Goal: Use online tool/utility: Utilize a website feature to perform a specific function

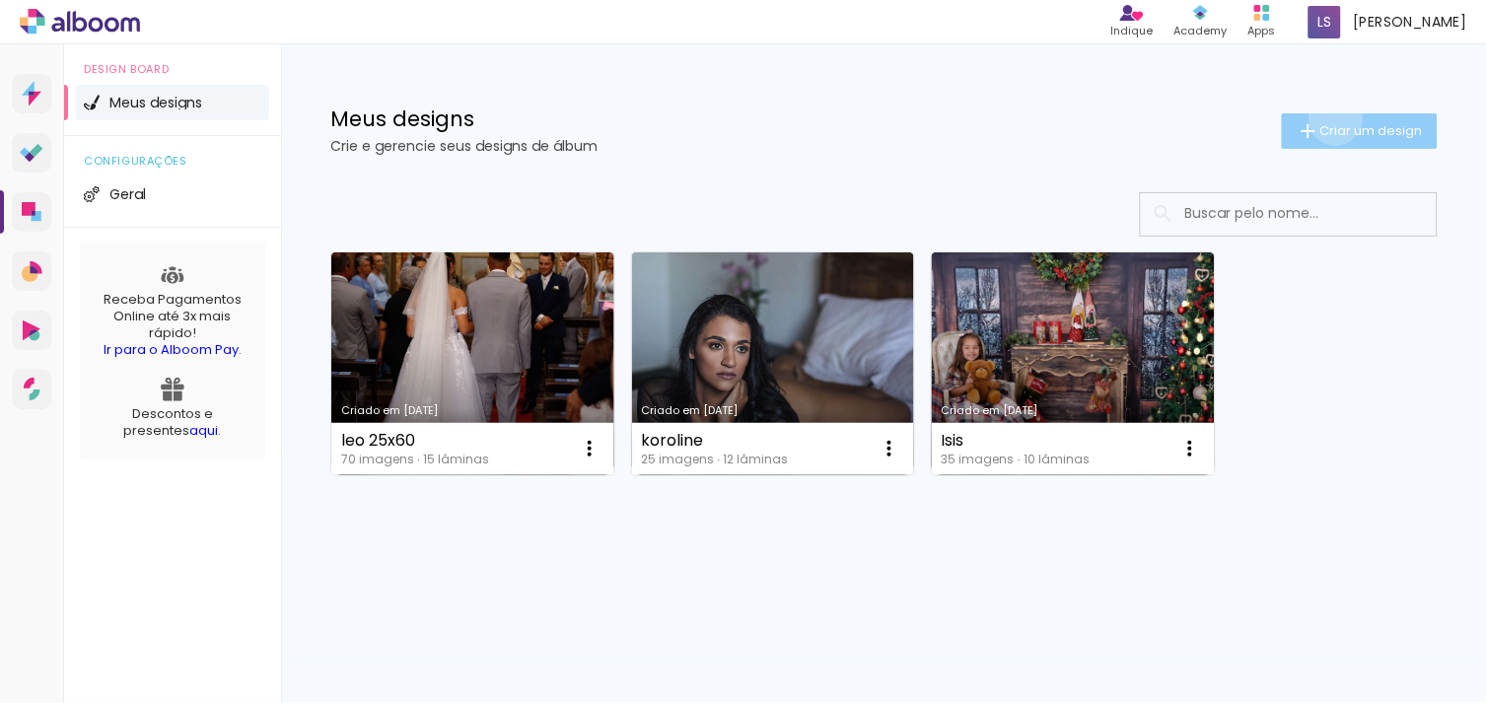
click at [1333, 118] on paper-button "Criar um design" at bounding box center [1360, 131] width 156 height 36
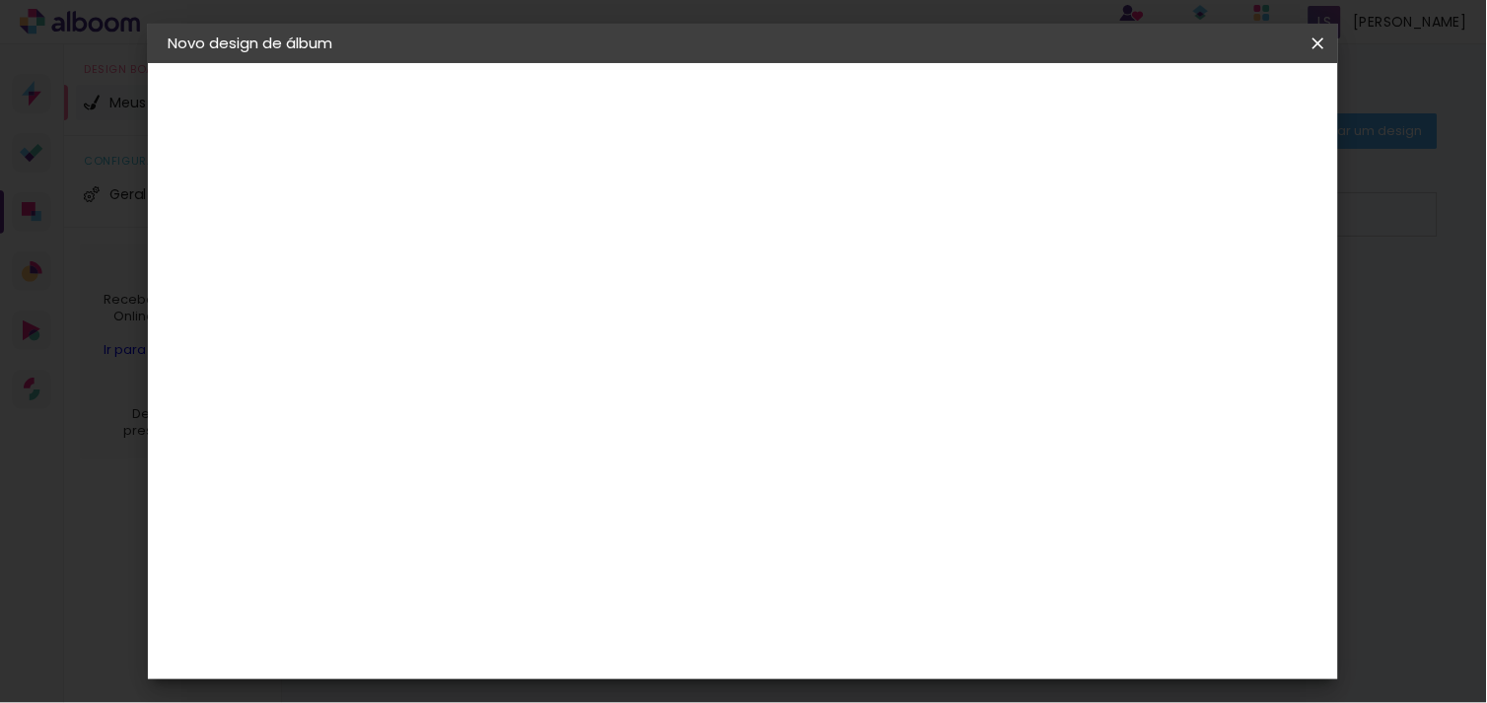
click at [490, 263] on input at bounding box center [490, 264] width 0 height 31
type input "capa"
type paper-input "capa"
click at [692, 106] on paper-button "Avançar" at bounding box center [644, 105] width 97 height 34
click at [0, 0] on slot "Tamanho Livre" at bounding box center [0, 0] width 0 height 0
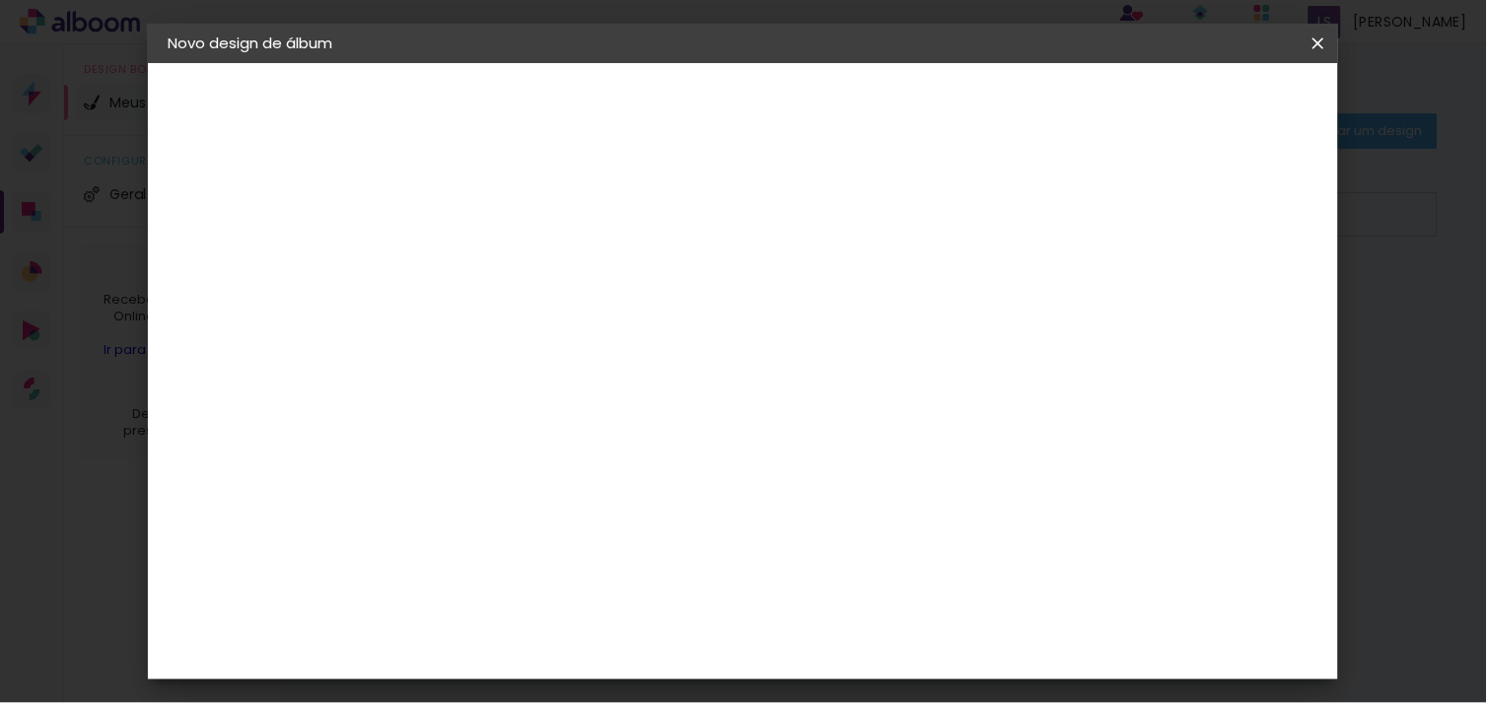
click at [0, 0] on slot "Avançar" at bounding box center [0, 0] width 0 height 0
click at [459, 535] on div "cm" at bounding box center [466, 538] width 24 height 30
type input "3"
type input "25"
type paper-input "25"
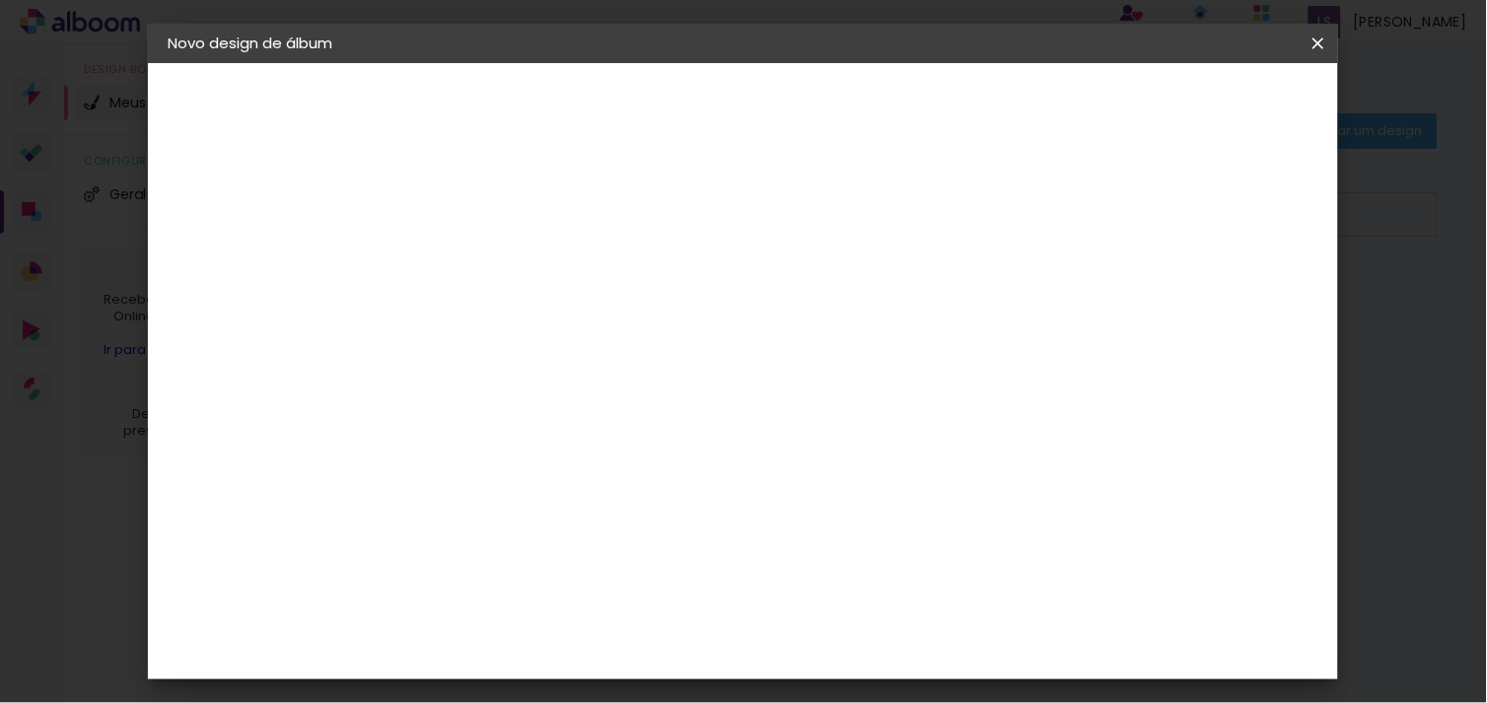
scroll to position [183, 0]
click at [879, 535] on div "cm" at bounding box center [889, 536] width 24 height 30
type input "6"
type input "30"
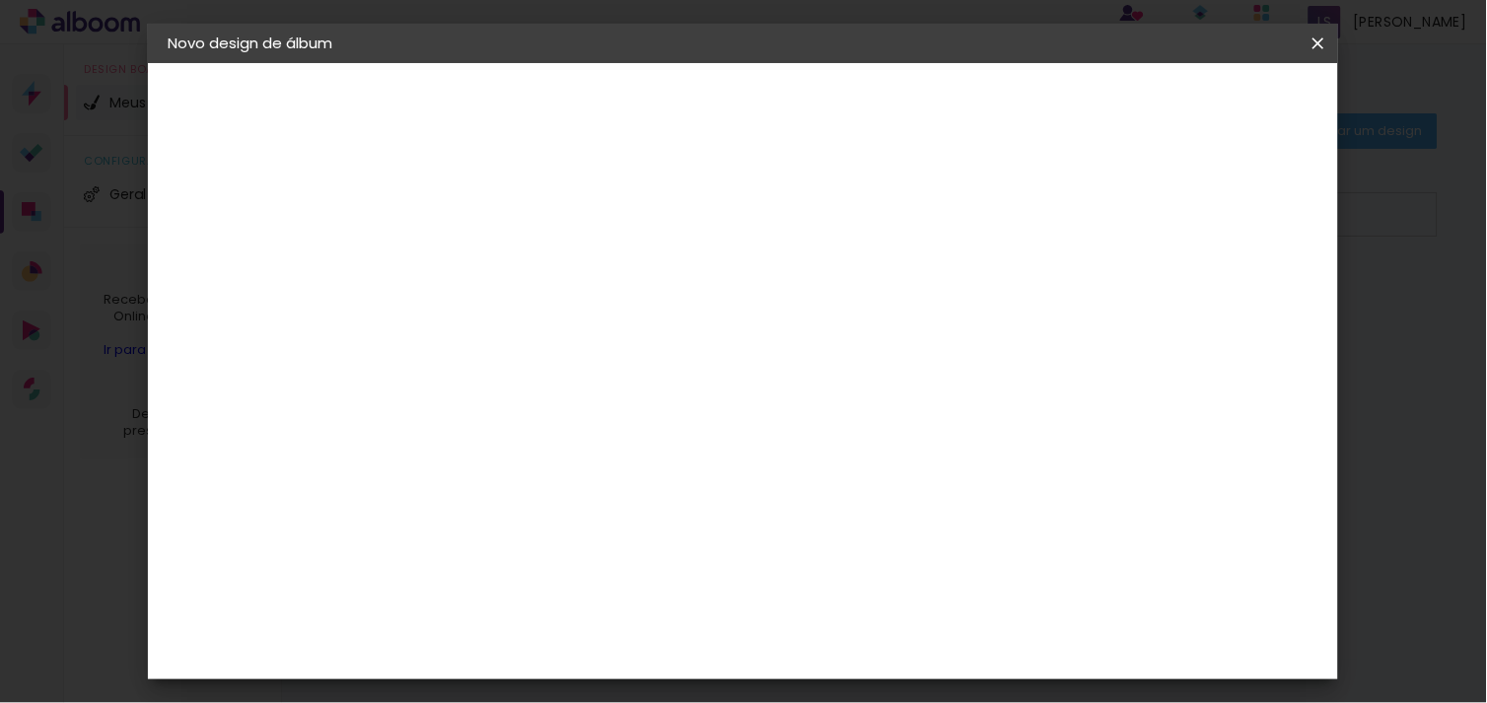
type paper-input "30"
click at [969, 107] on span "Iniciar design" at bounding box center [929, 112] width 80 height 28
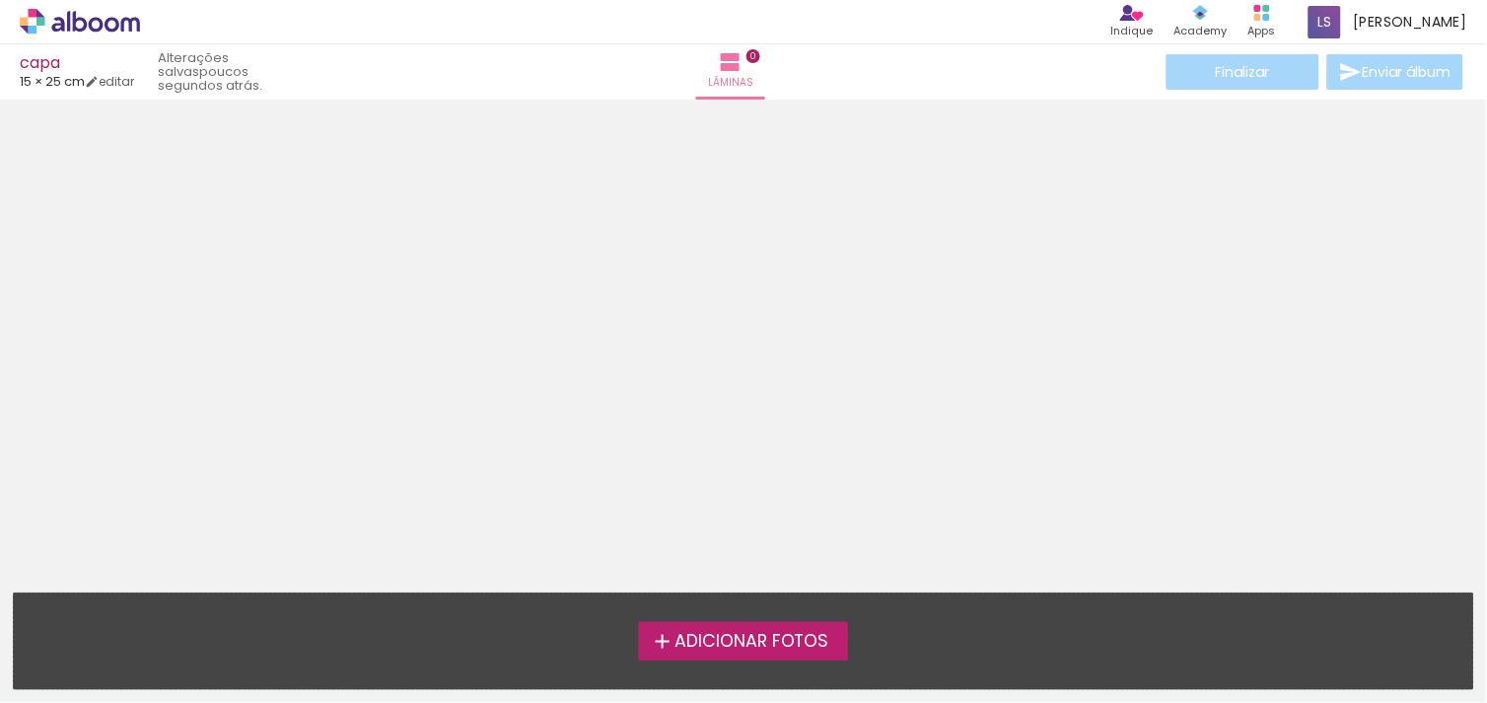
click at [683, 637] on span "Adicionar Fotos" at bounding box center [752, 642] width 155 height 18
click at [0, 0] on input "file" at bounding box center [0, 0] width 0 height 0
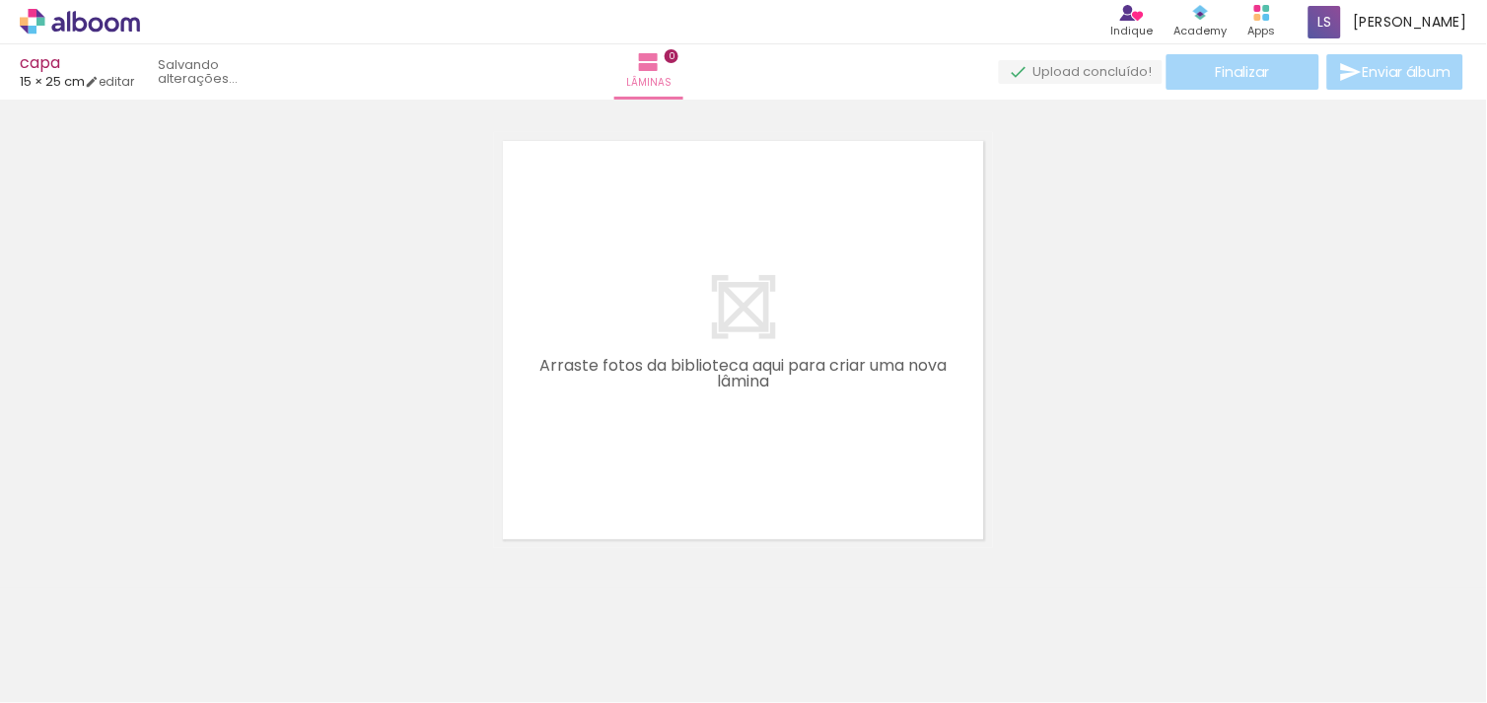
scroll to position [25, 0]
click at [198, 619] on div at bounding box center [197, 637] width 65 height 98
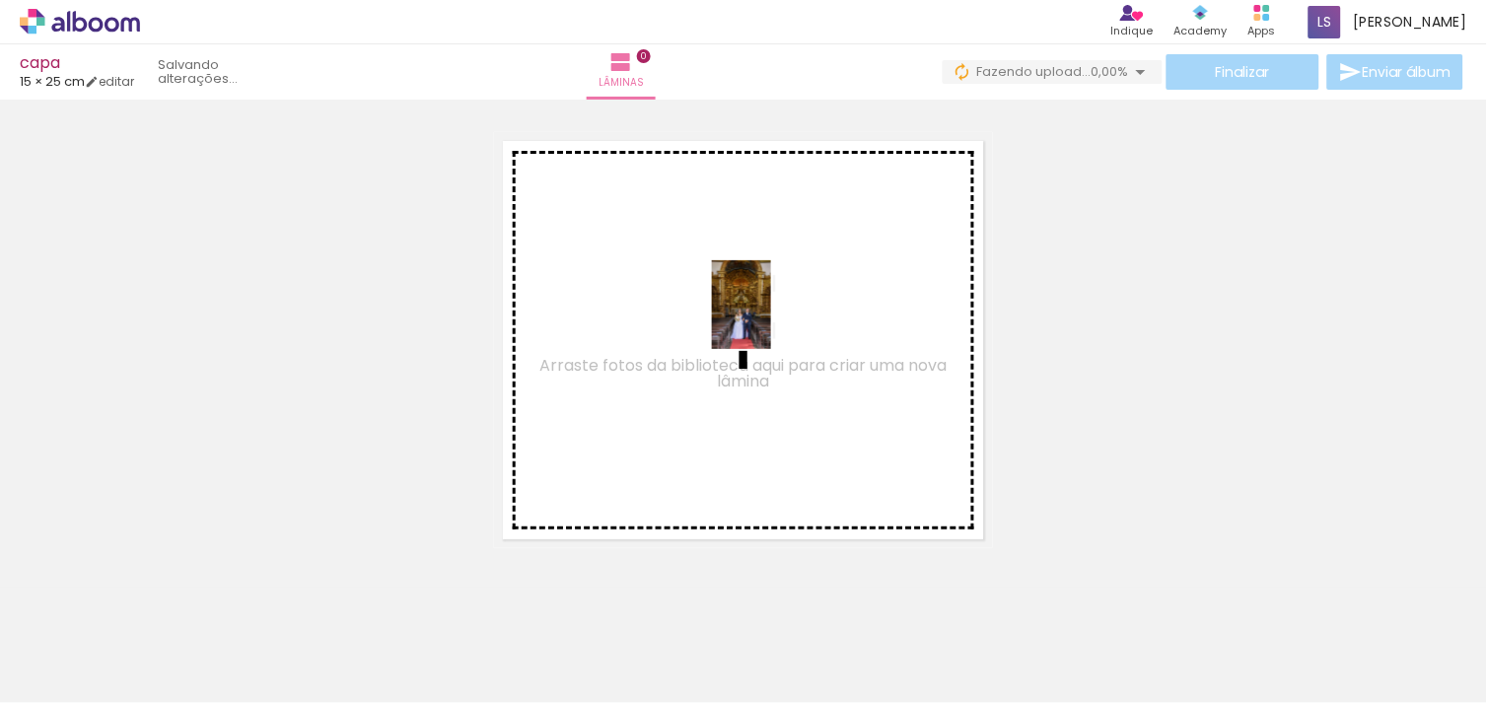
drag, startPoint x: 198, startPoint y: 619, endPoint x: 771, endPoint y: 320, distance: 646.6
click at [771, 320] on quentale-workspace at bounding box center [743, 351] width 1487 height 703
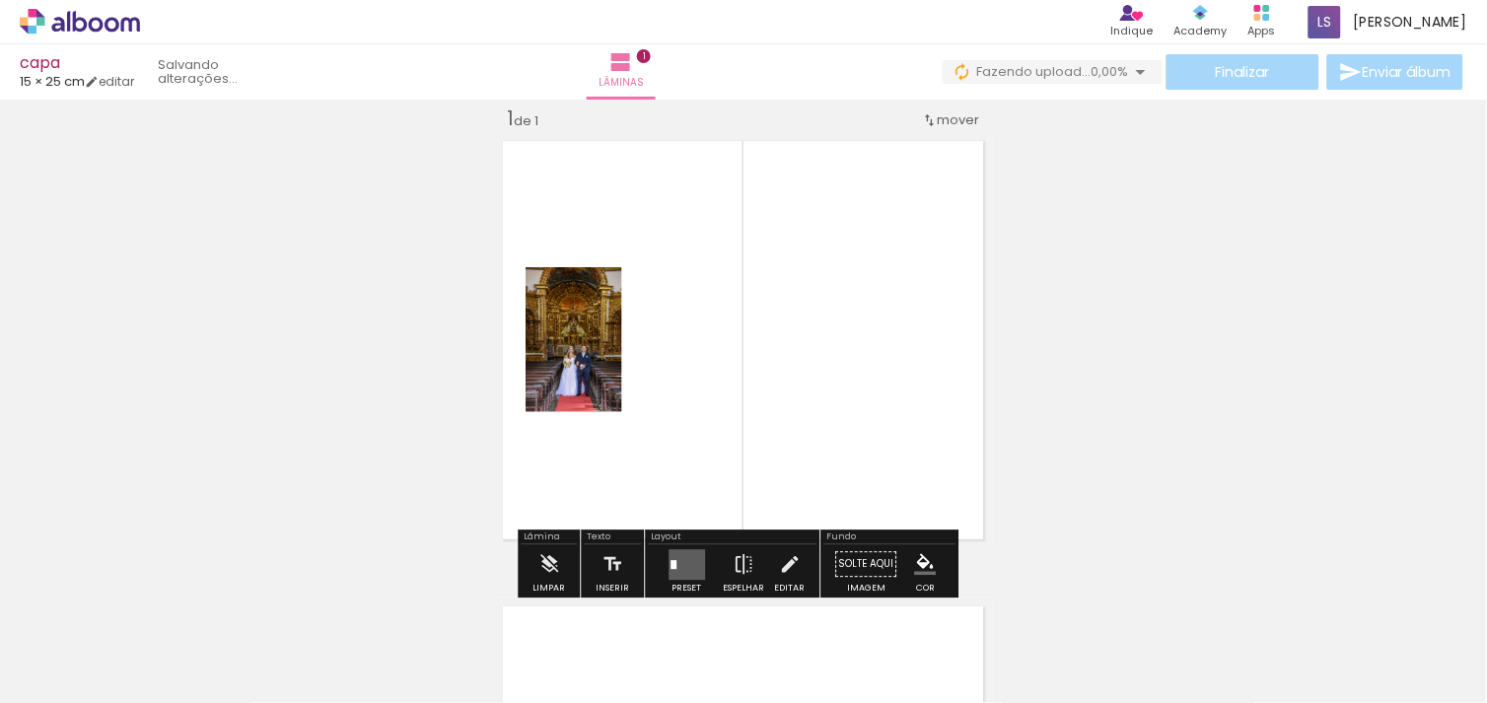
click at [675, 549] on quentale-layouter at bounding box center [687, 564] width 36 height 31
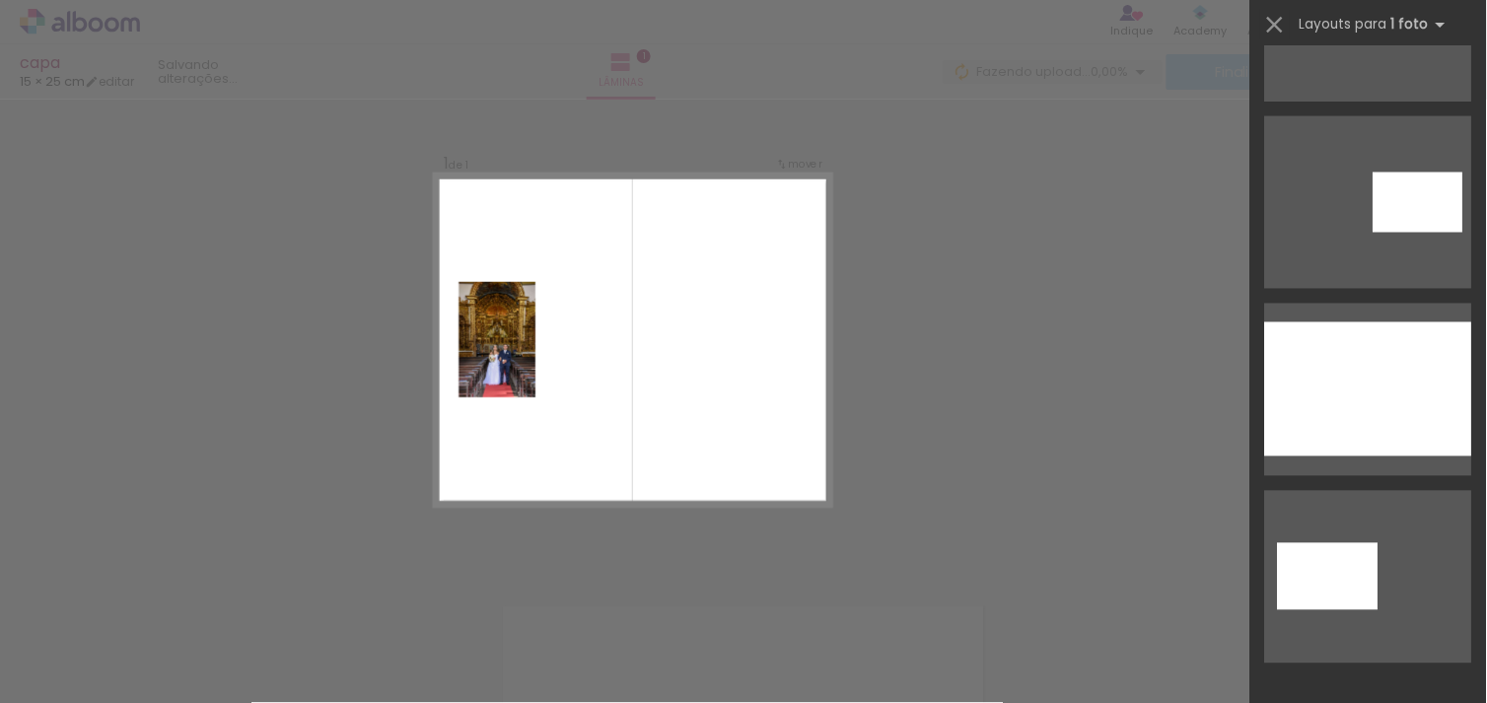
scroll to position [5177, 0]
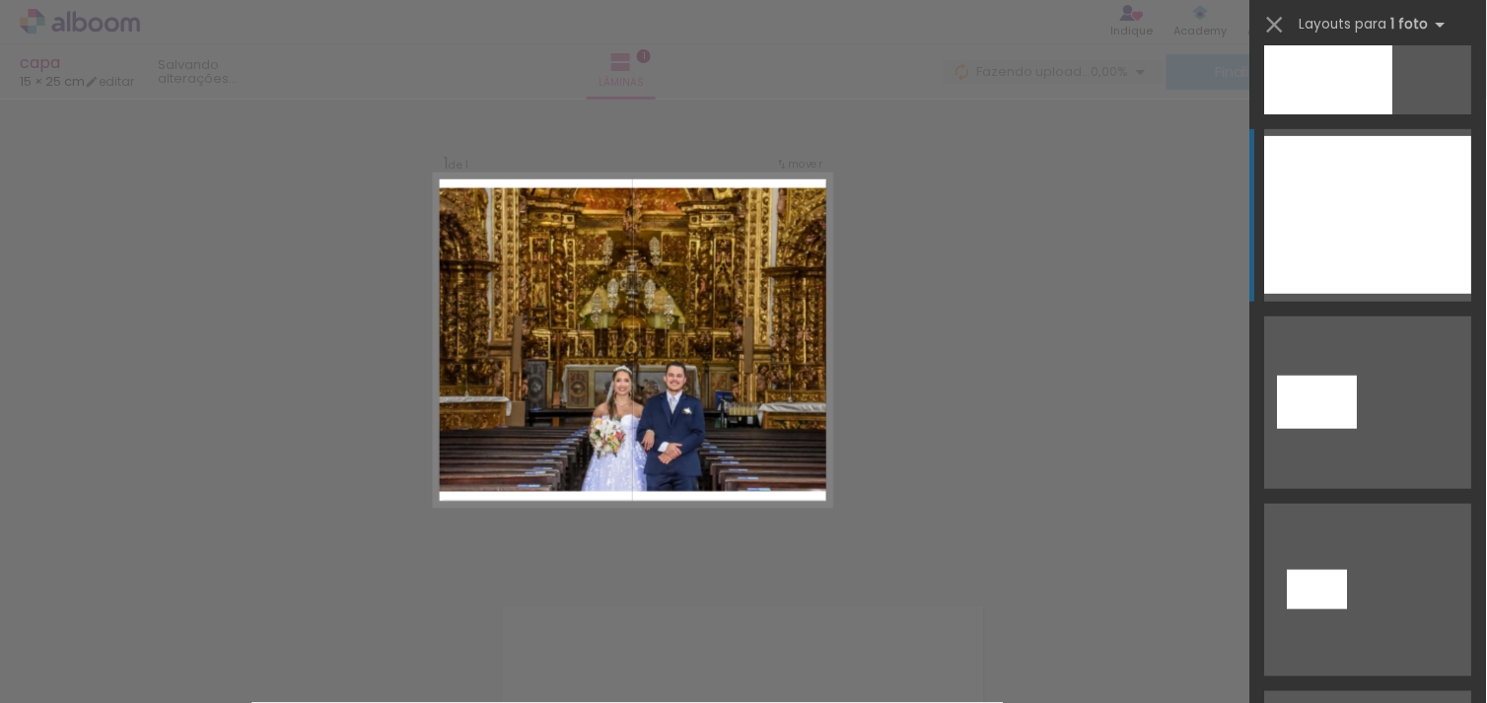
click at [1366, 244] on div at bounding box center [1368, 215] width 207 height 158
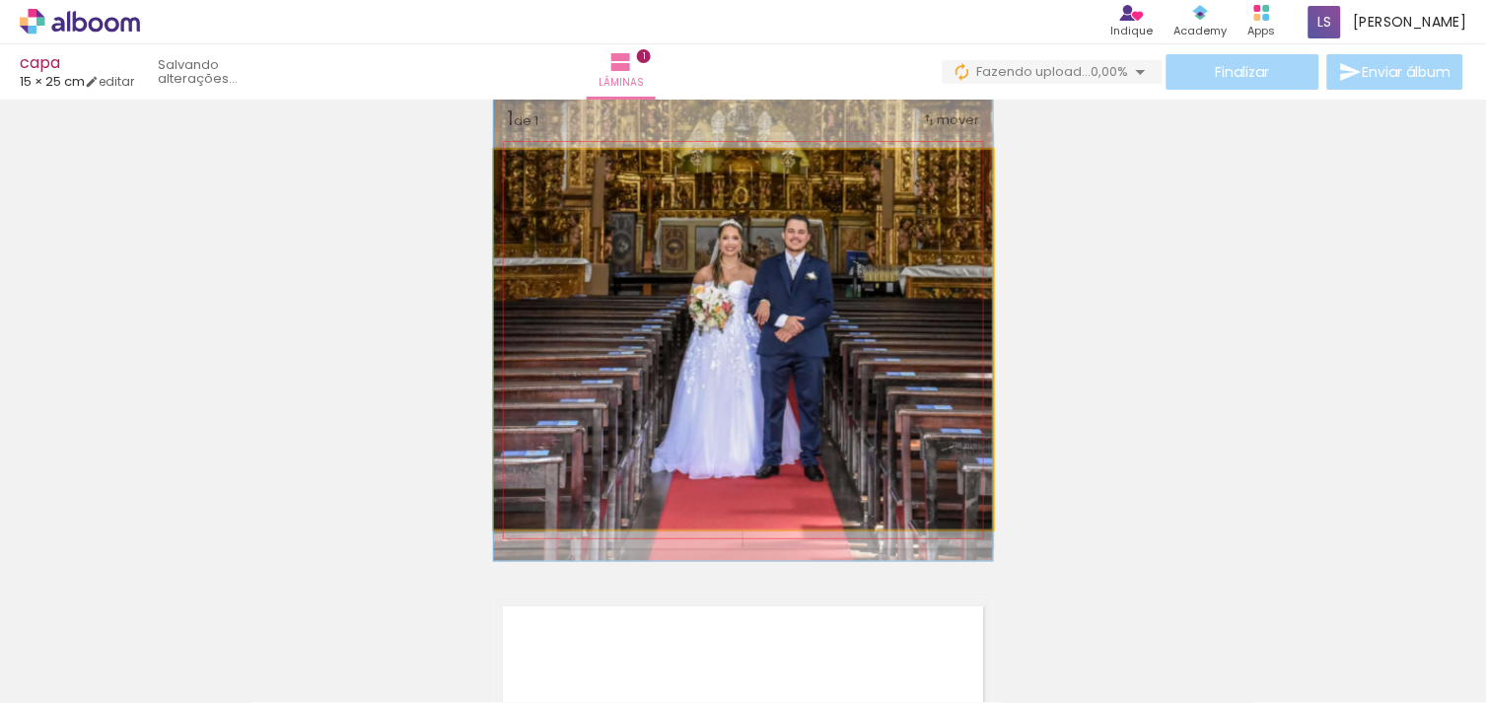
drag, startPoint x: 919, startPoint y: 426, endPoint x: 919, endPoint y: 272, distance: 153.8
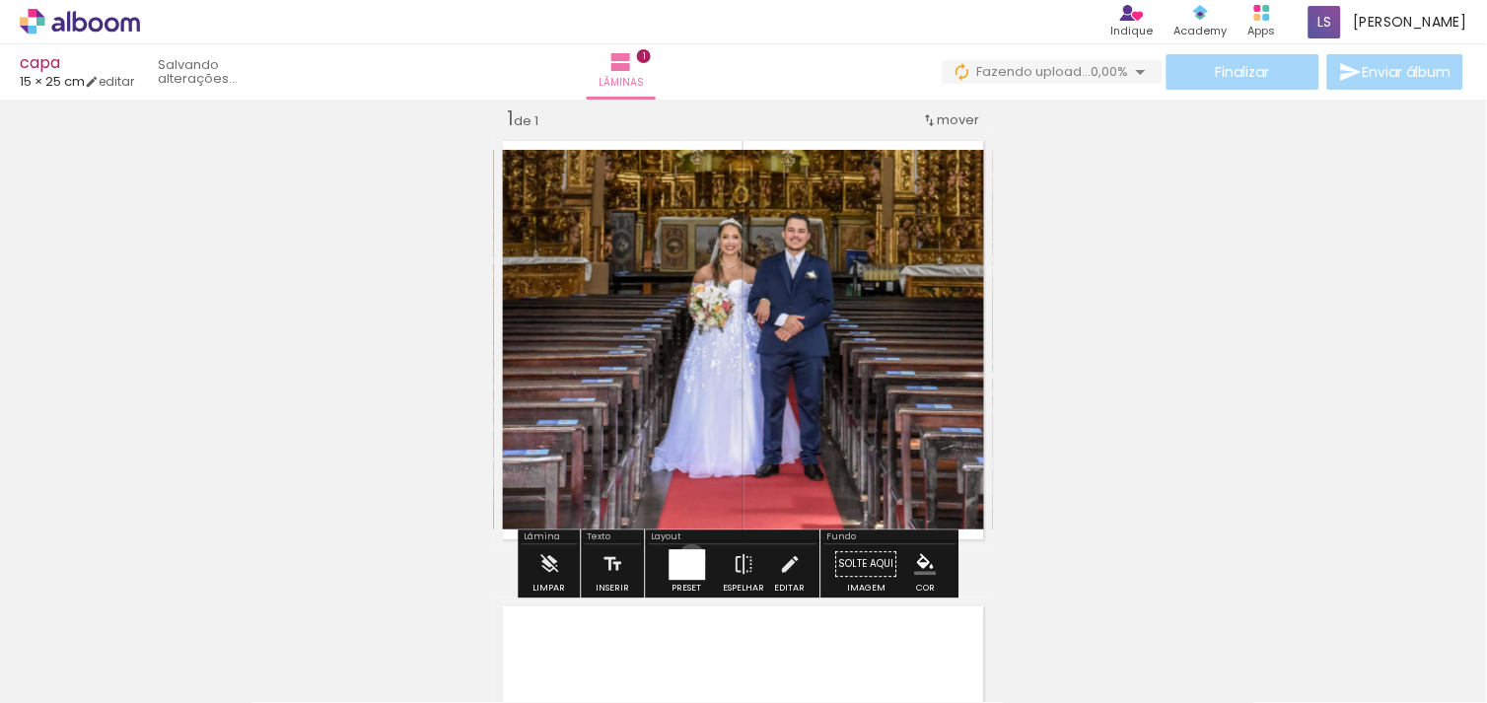
click at [687, 557] on div at bounding box center [687, 564] width 36 height 31
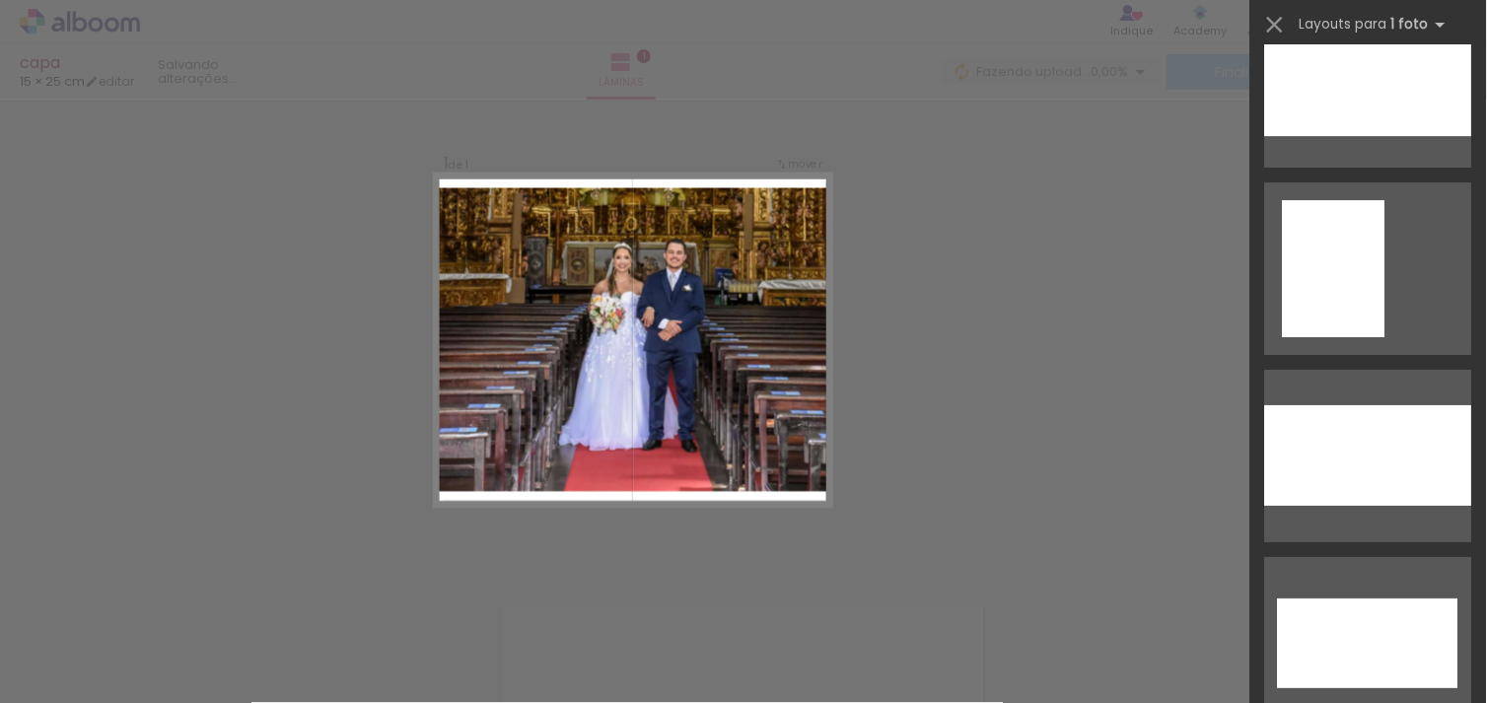
scroll to position [8698, 0]
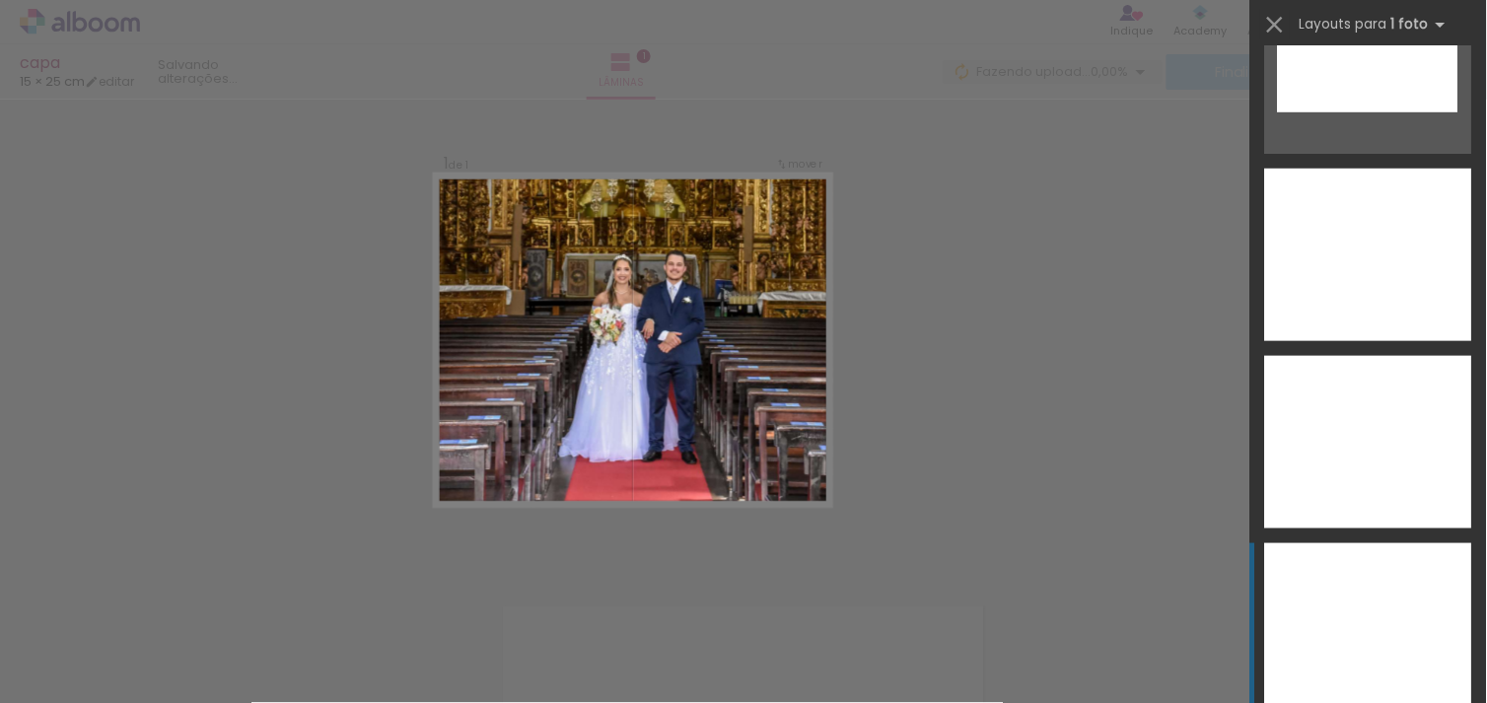
click at [1379, 584] on div at bounding box center [1368, 629] width 207 height 173
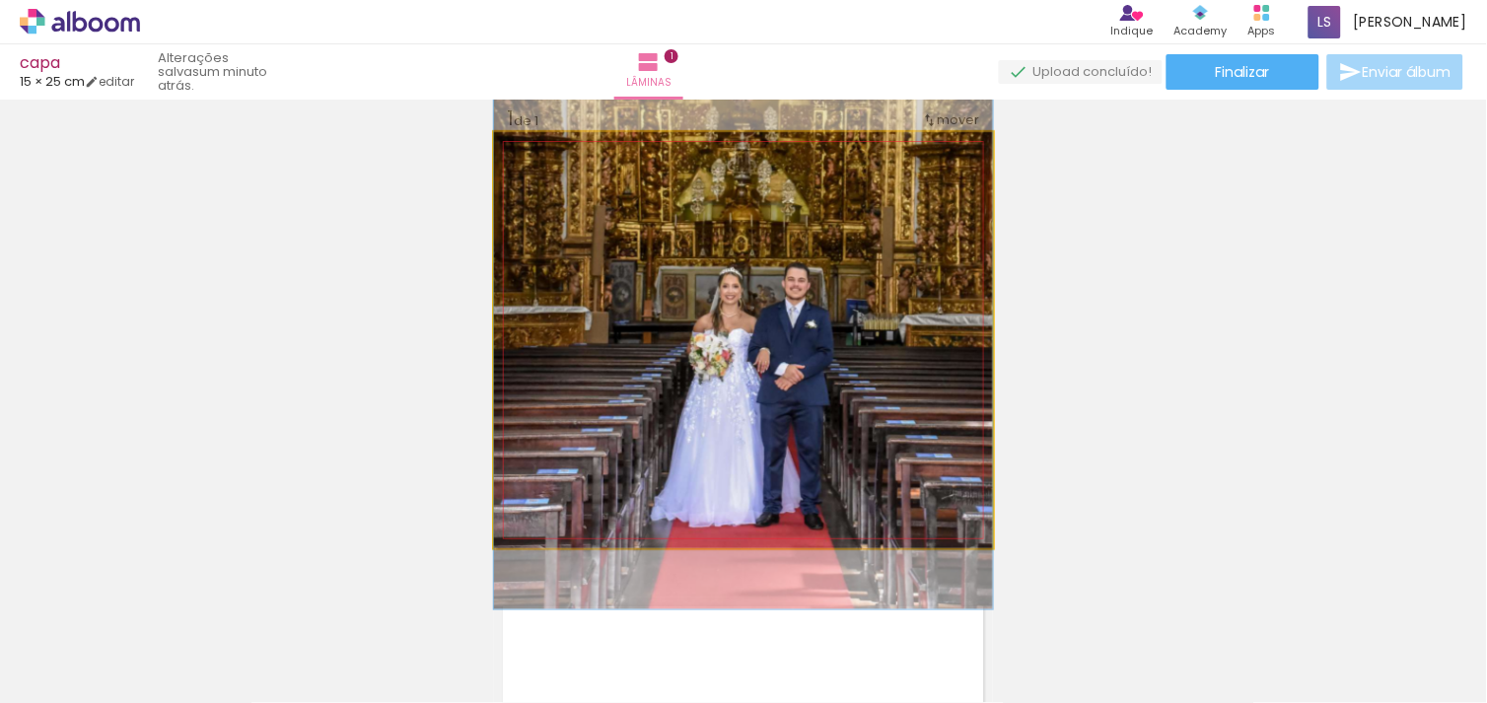
drag, startPoint x: 780, startPoint y: 397, endPoint x: 773, endPoint y: 432, distance: 35.2
drag, startPoint x: 790, startPoint y: 440, endPoint x: 792, endPoint y: 428, distance: 12.0
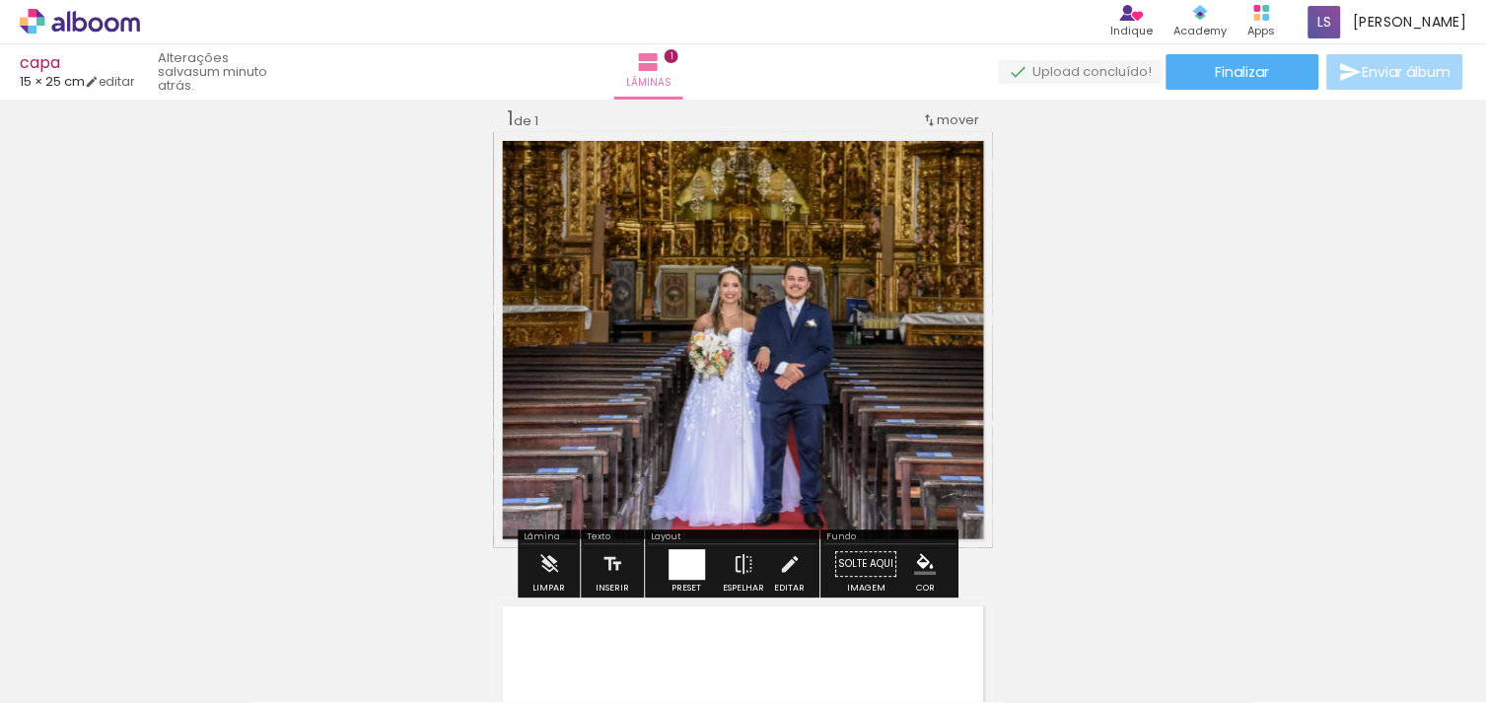
click at [1245, 409] on div "Inserir lâmina 1 de 1" at bounding box center [743, 548] width 1487 height 932
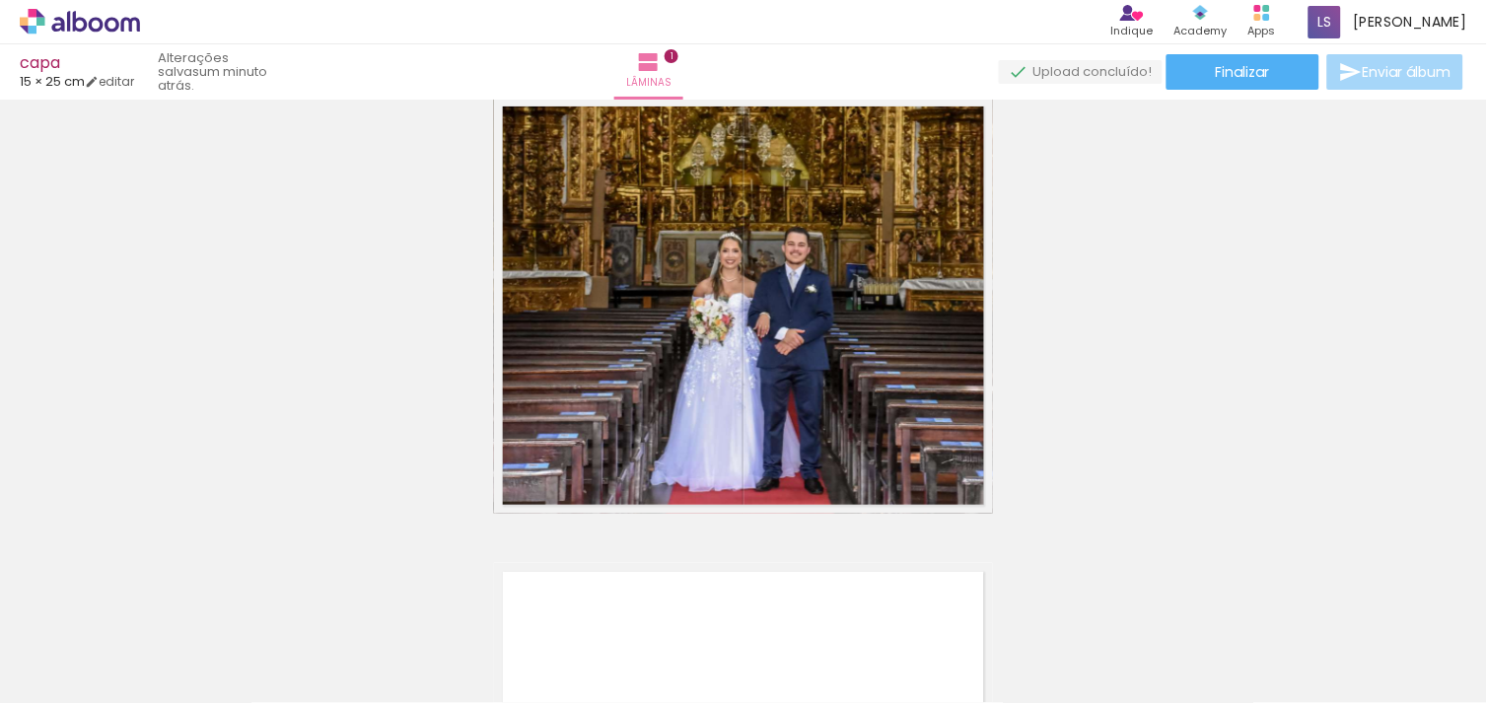
scroll to position [67, 0]
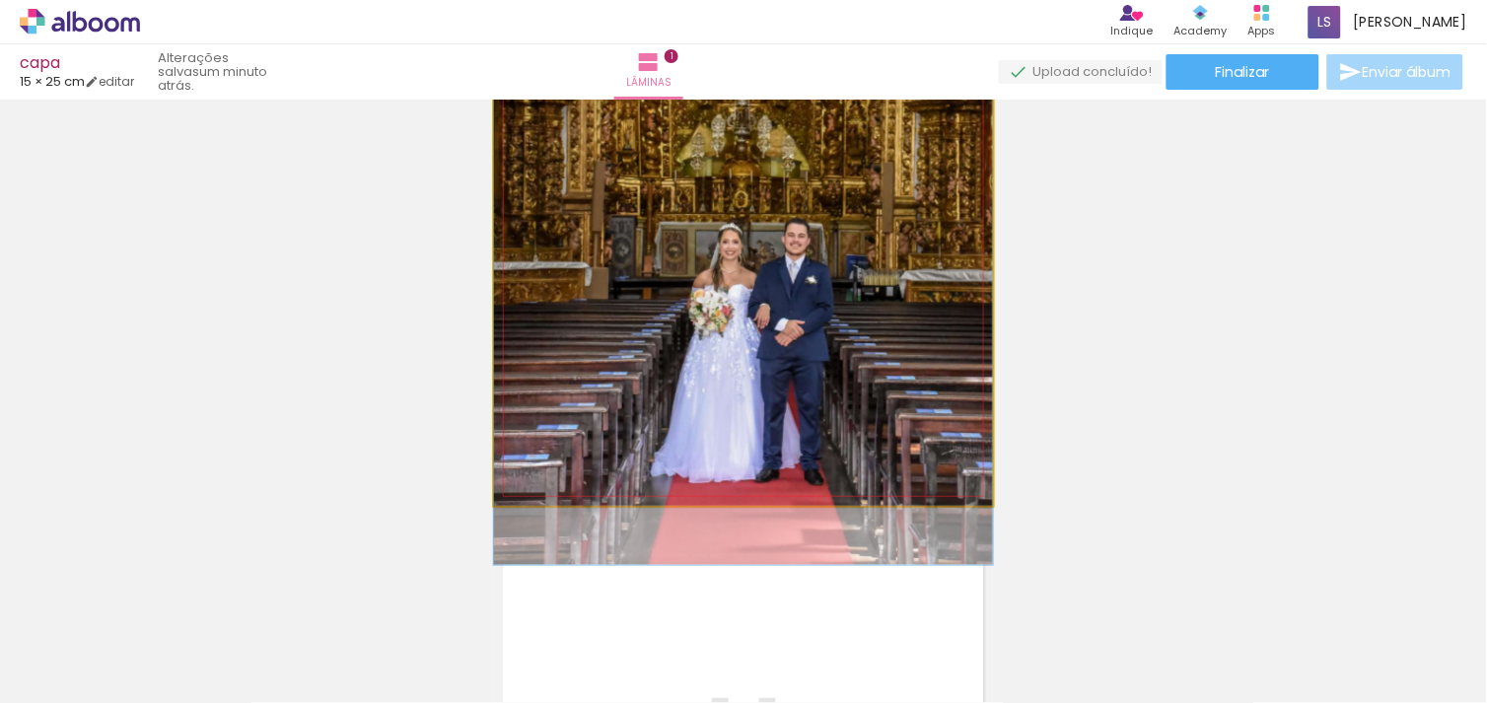
drag, startPoint x: 917, startPoint y: 228, endPoint x: 888, endPoint y: 227, distance: 29.6
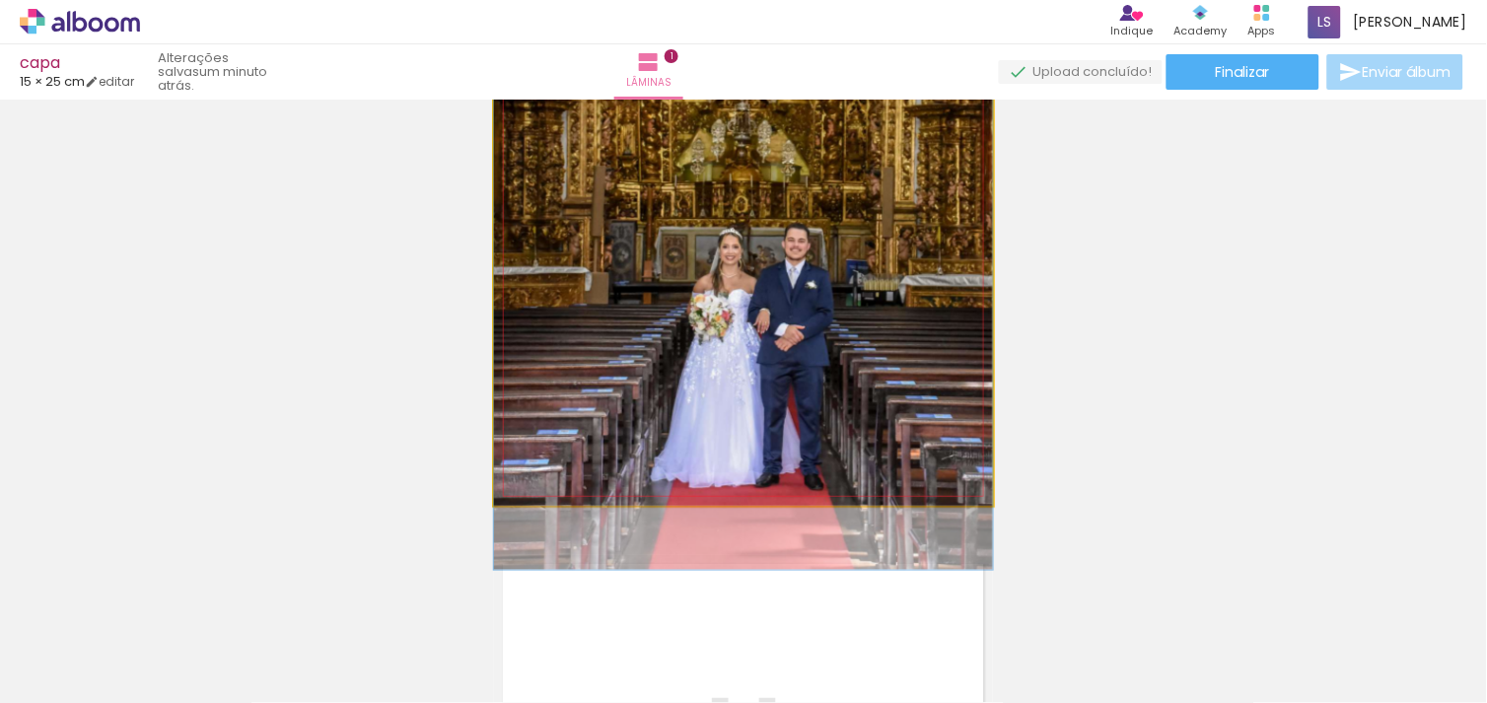
drag, startPoint x: 888, startPoint y: 227, endPoint x: 908, endPoint y: 230, distance: 20.9
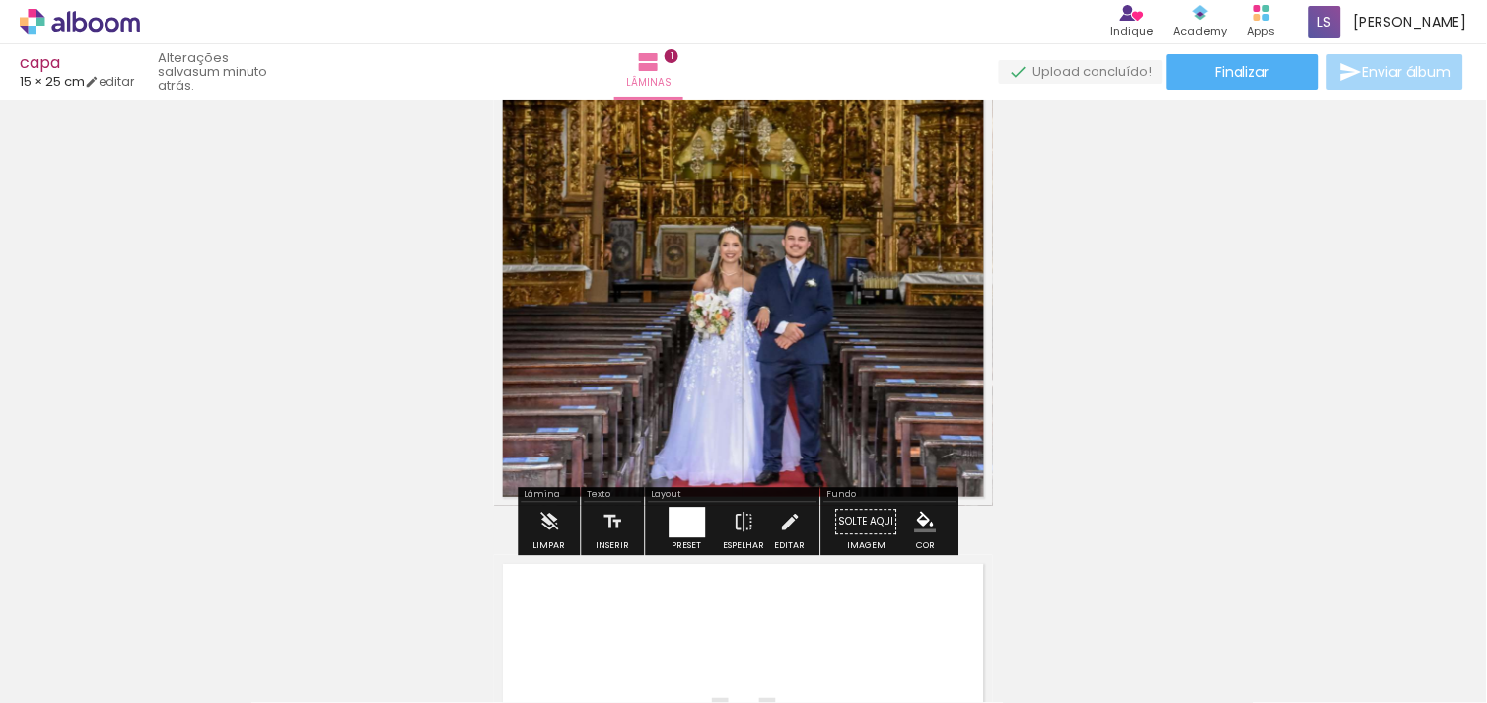
click at [1158, 341] on div "Inserir lâmina 1 de 1" at bounding box center [743, 505] width 1487 height 932
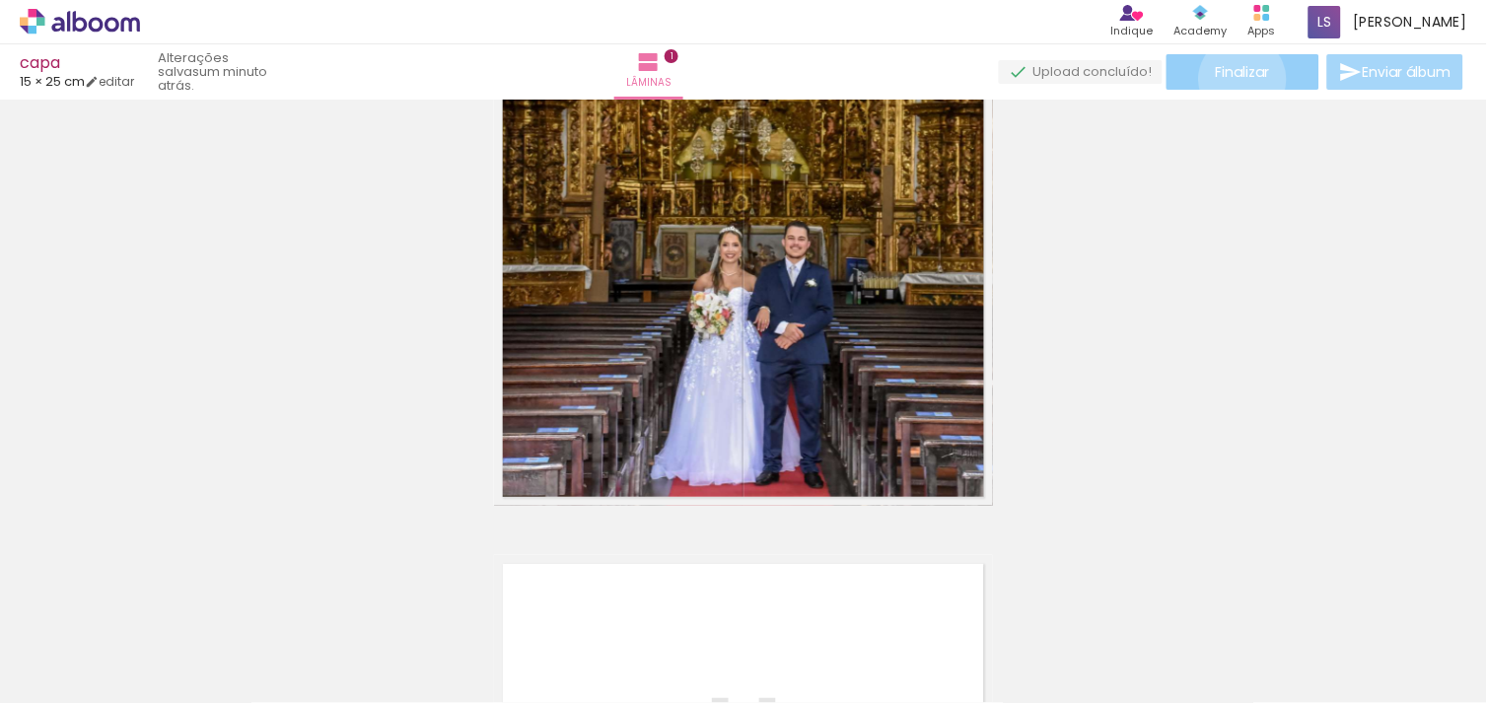
click at [1237, 79] on span "Finalizar" at bounding box center [1243, 72] width 54 height 14
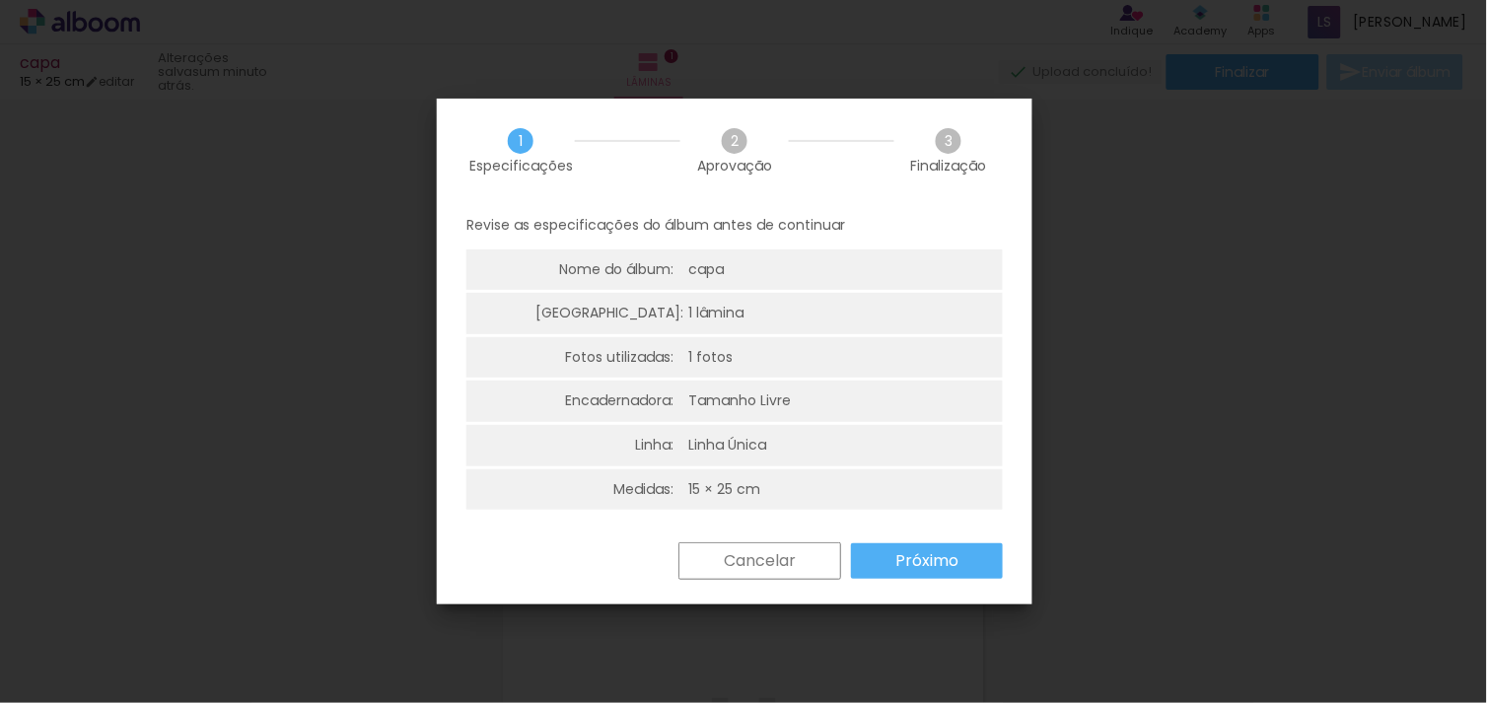
click at [0, 0] on slot "Próximo" at bounding box center [0, 0] width 0 height 0
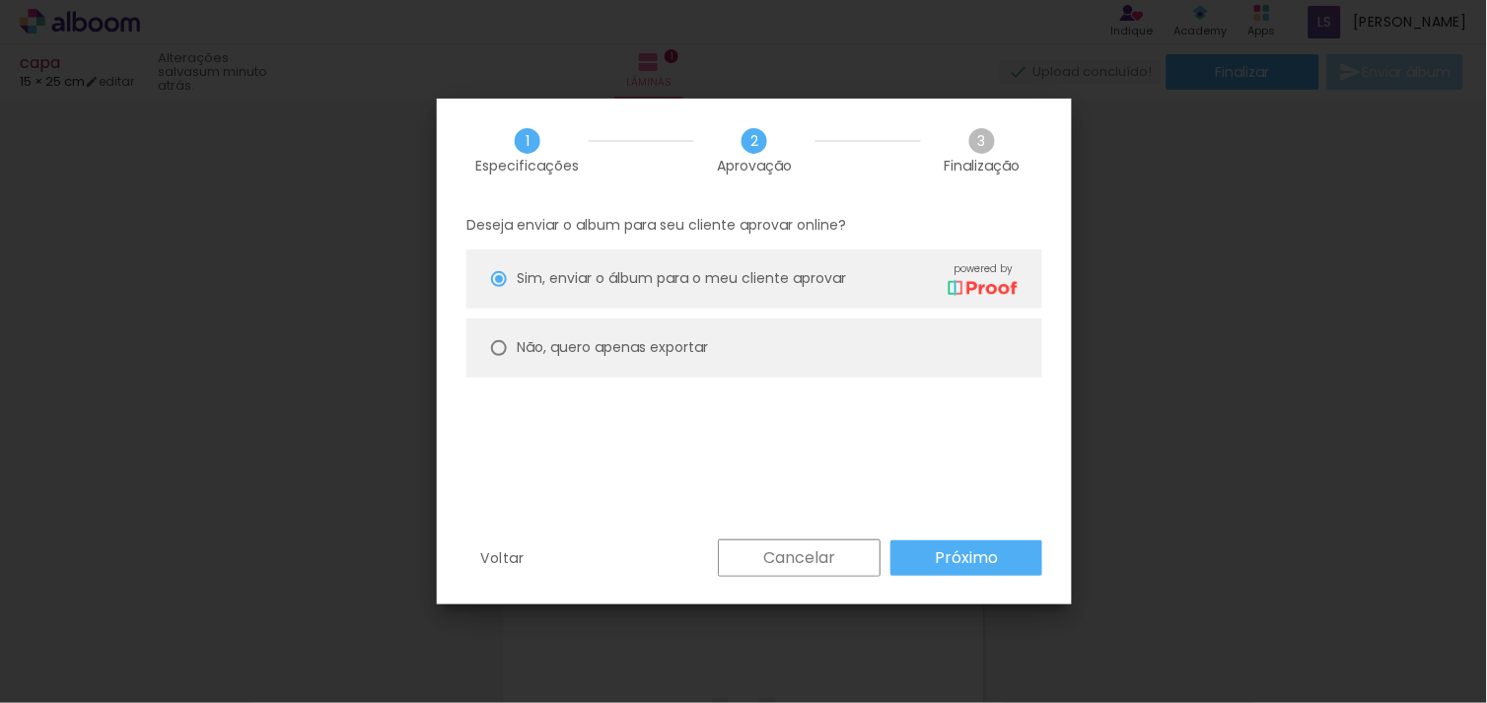
click at [0, 0] on slot "Não, quero apenas exportar" at bounding box center [0, 0] width 0 height 0
type paper-radio-button "on"
click at [0, 0] on slot "Próximo" at bounding box center [0, 0] width 0 height 0
type input "Alta, 300 DPI"
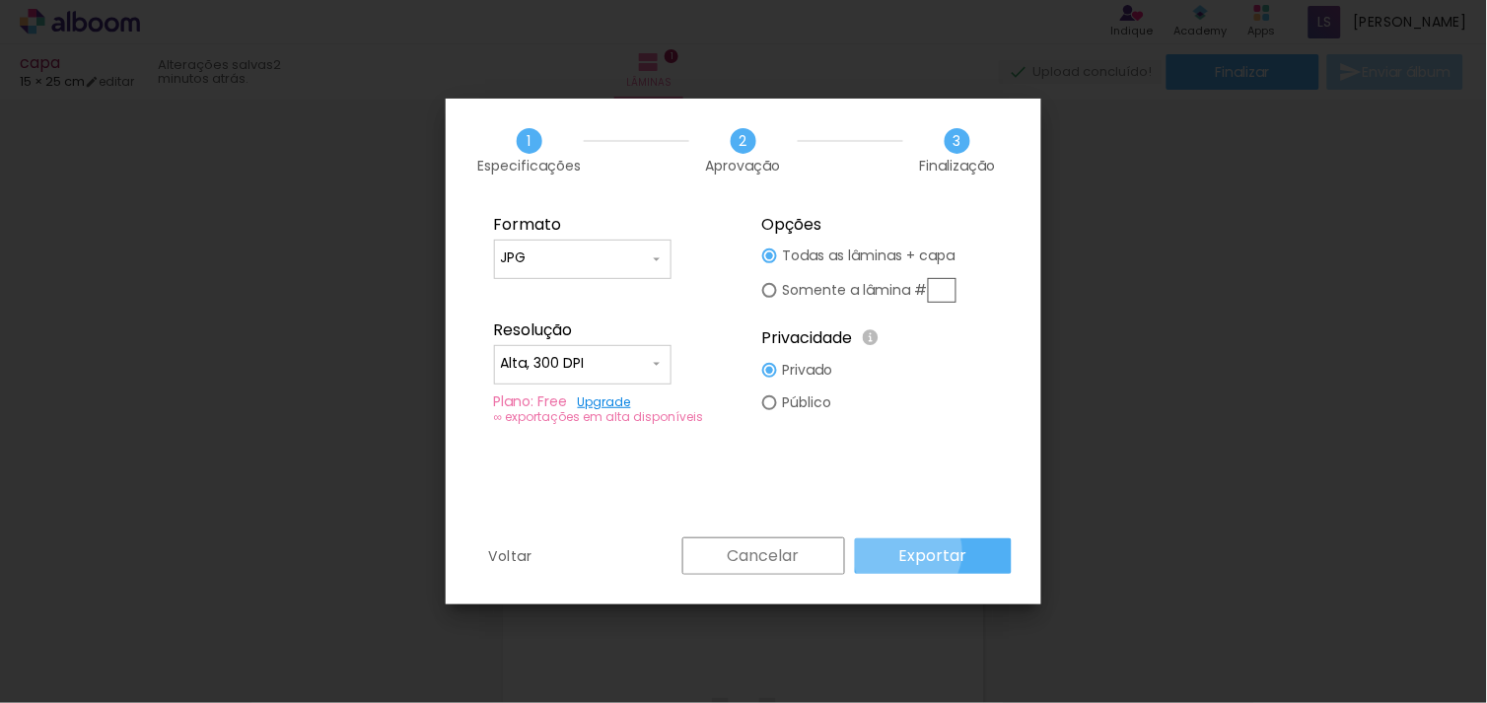
click at [0, 0] on slot "Exportar" at bounding box center [0, 0] width 0 height 0
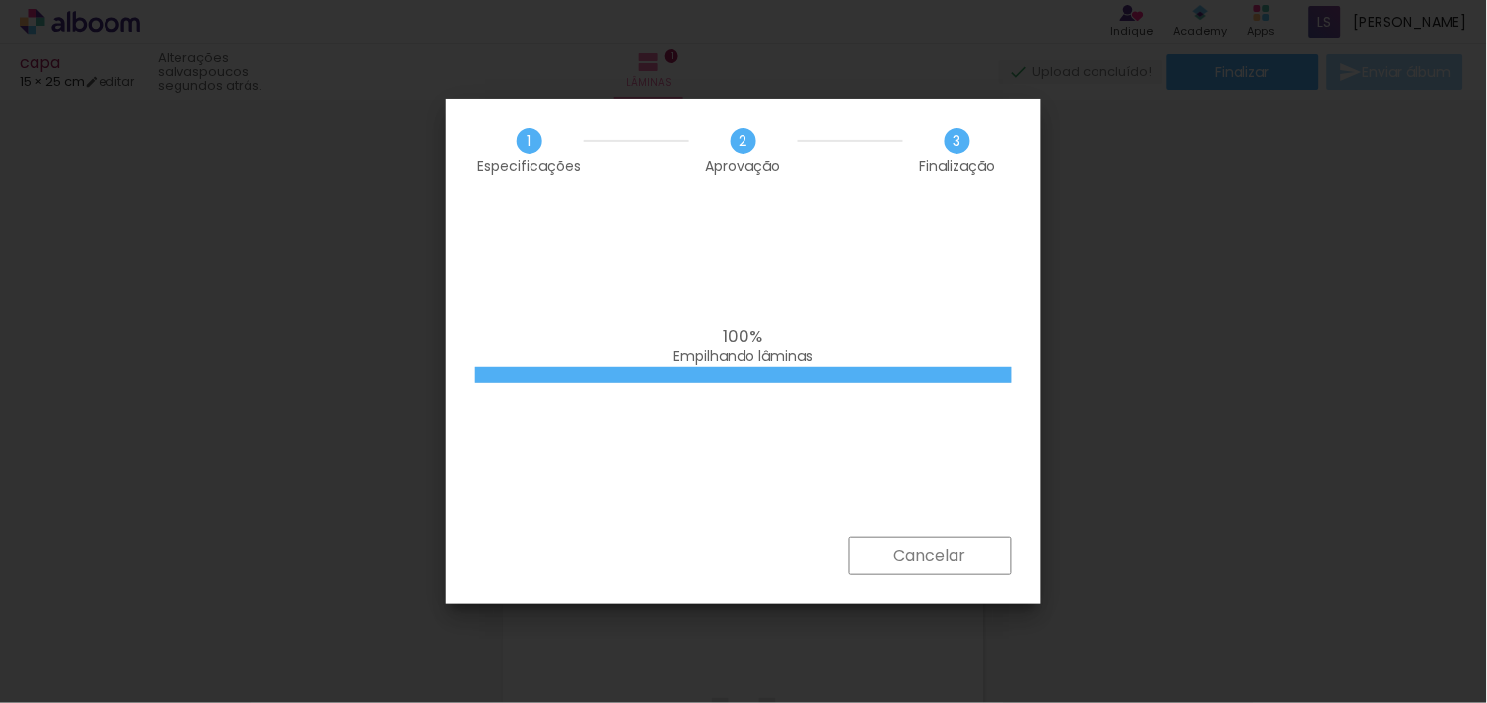
click at [1314, 257] on iron-overlay-backdrop at bounding box center [743, 351] width 1487 height 703
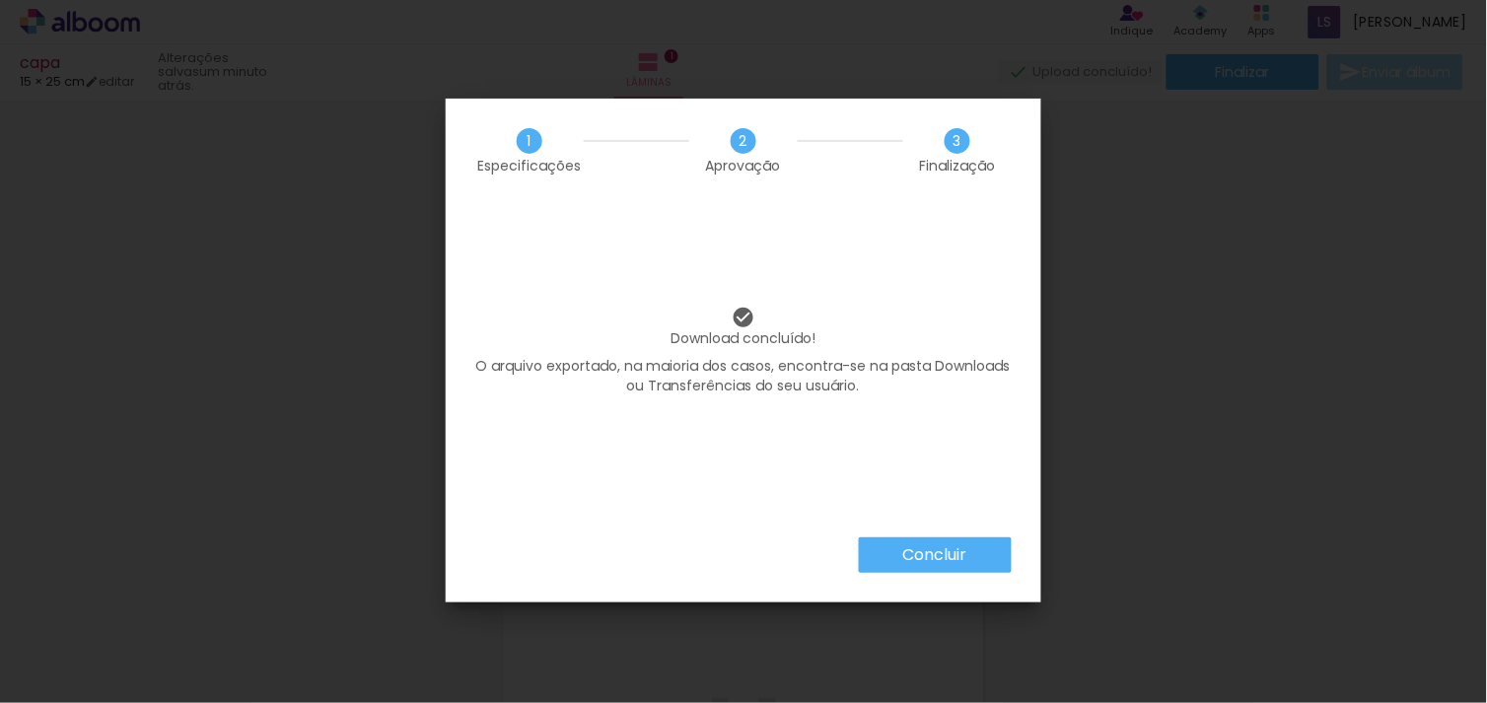
click at [915, 568] on paper-button "Concluir" at bounding box center [935, 555] width 153 height 36
